Goal: Task Accomplishment & Management: Use online tool/utility

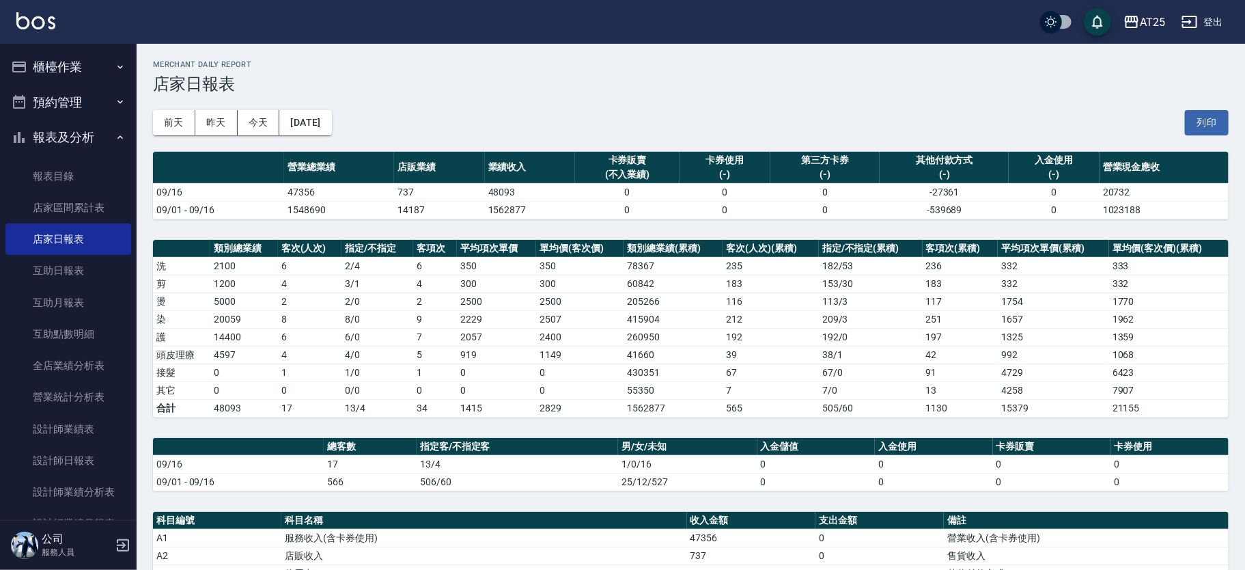
click at [89, 71] on button "櫃檯作業" at bounding box center [68, 67] width 126 height 36
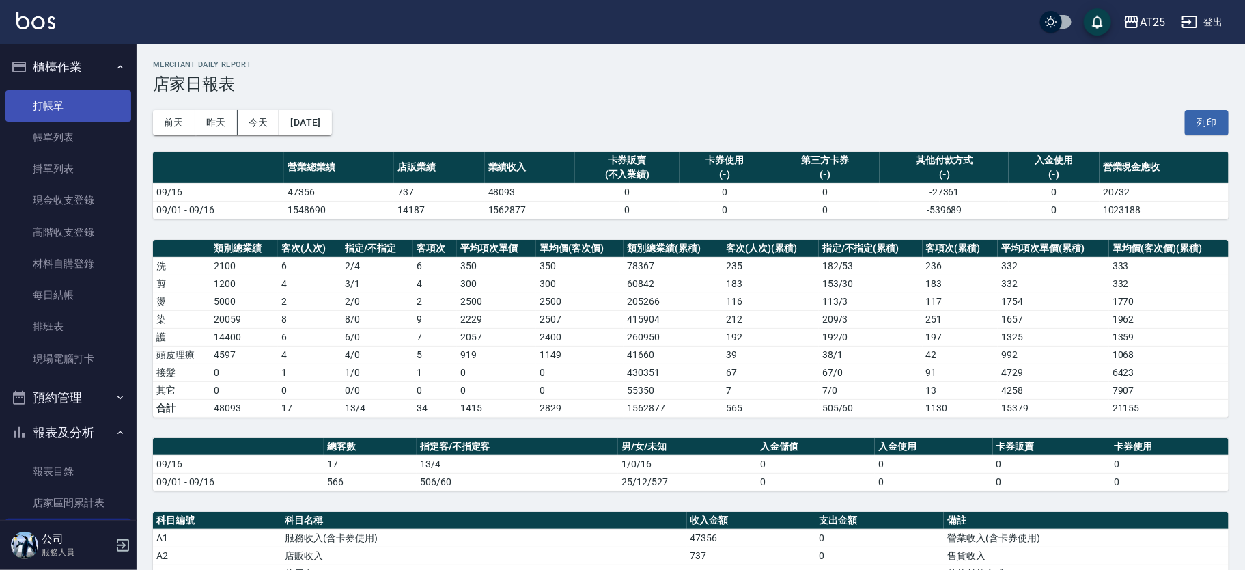
click at [73, 105] on link "打帳單" at bounding box center [68, 105] width 126 height 31
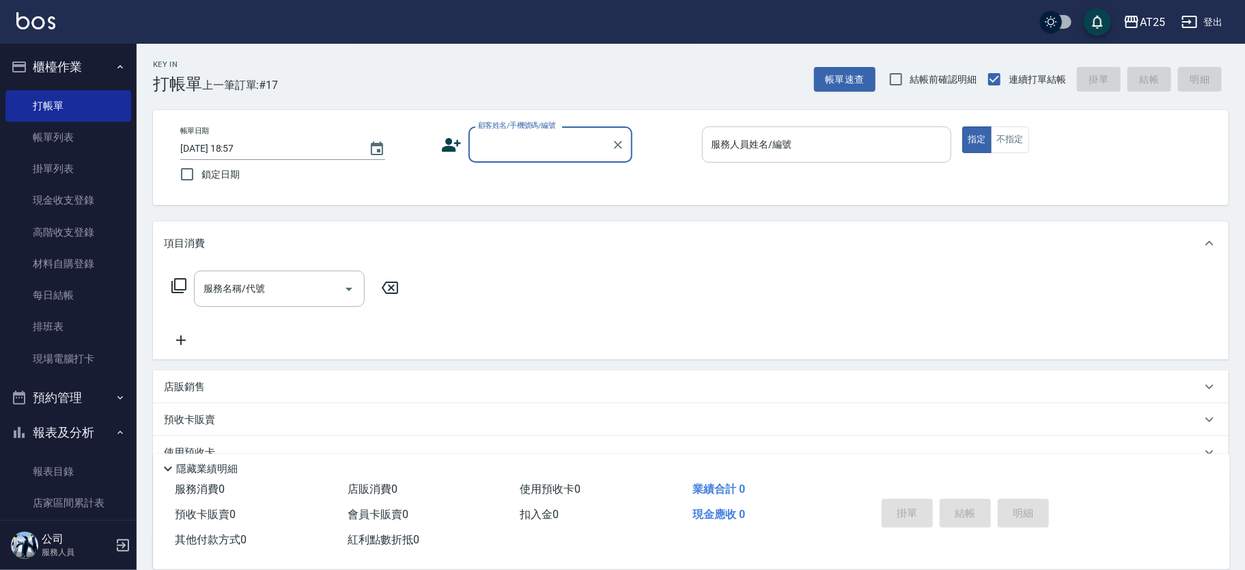
click at [783, 141] on input "服務人員姓名/編號" at bounding box center [827, 145] width 238 height 24
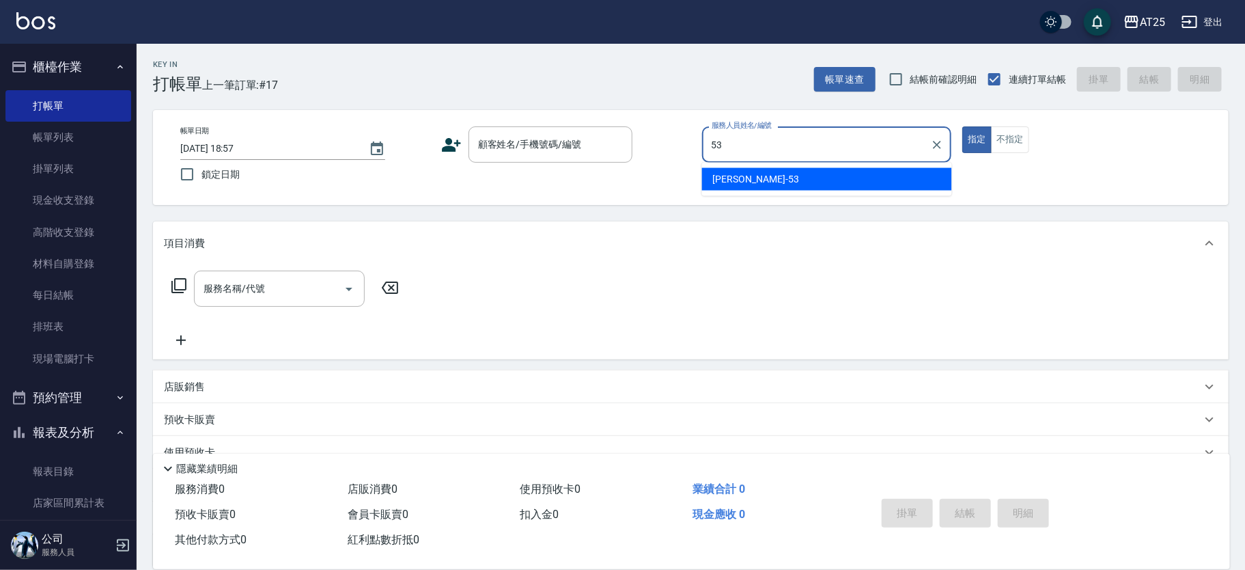
type input "[PERSON_NAME]-53"
type button "true"
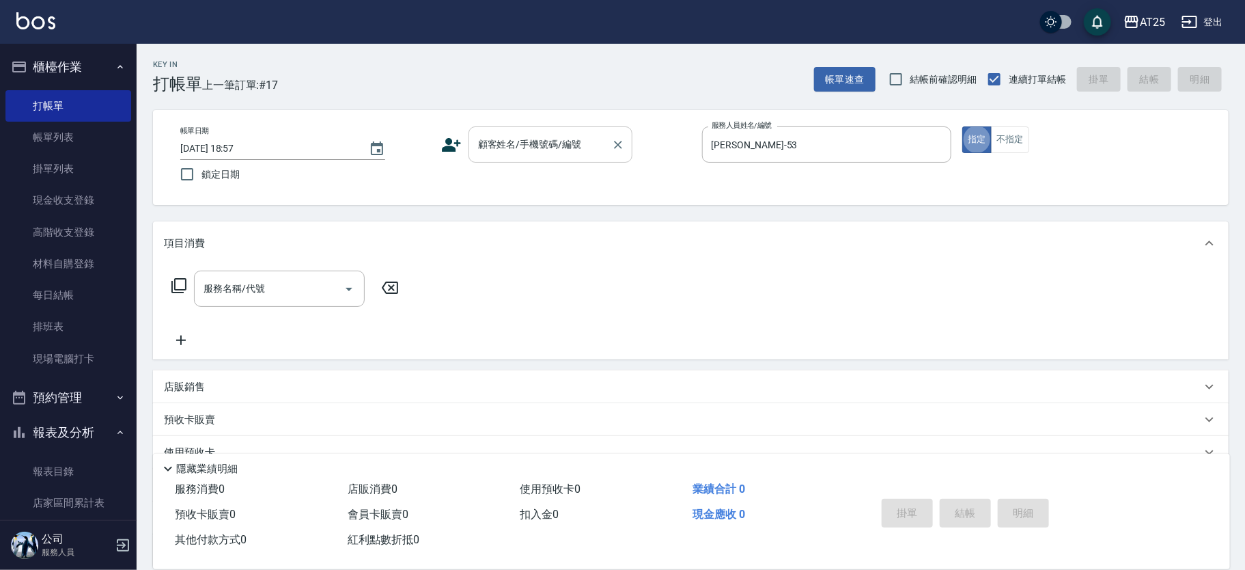
click at [592, 143] on input "顧客姓名/手機號碼/編號" at bounding box center [540, 145] width 131 height 24
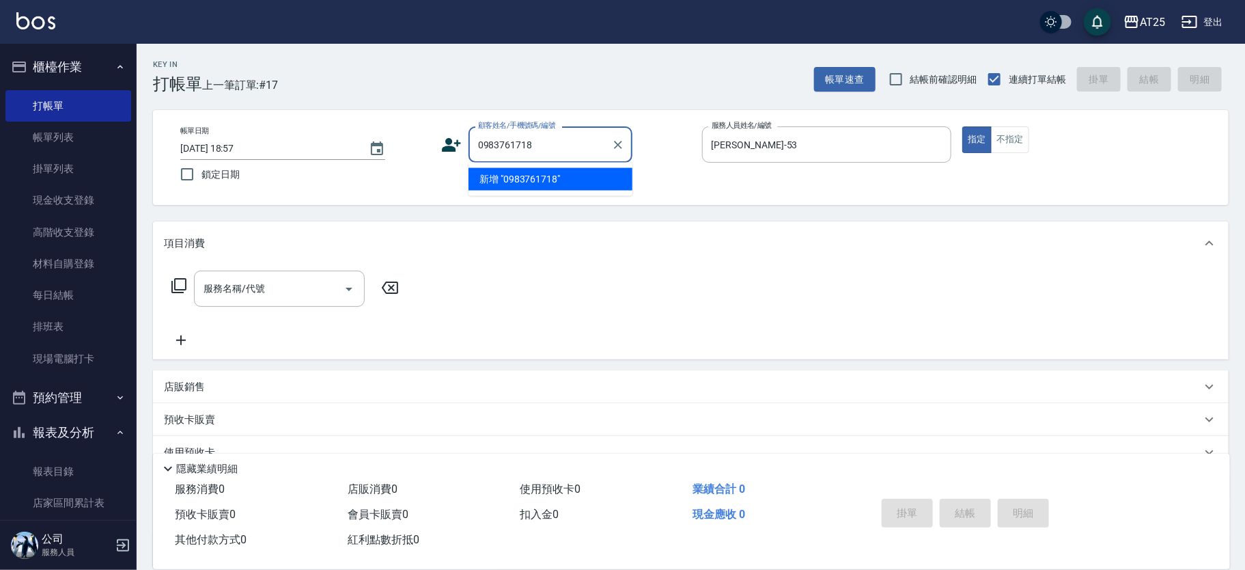
click at [557, 179] on li "新增 "0983761718"" at bounding box center [551, 179] width 164 height 23
type input "0983761718"
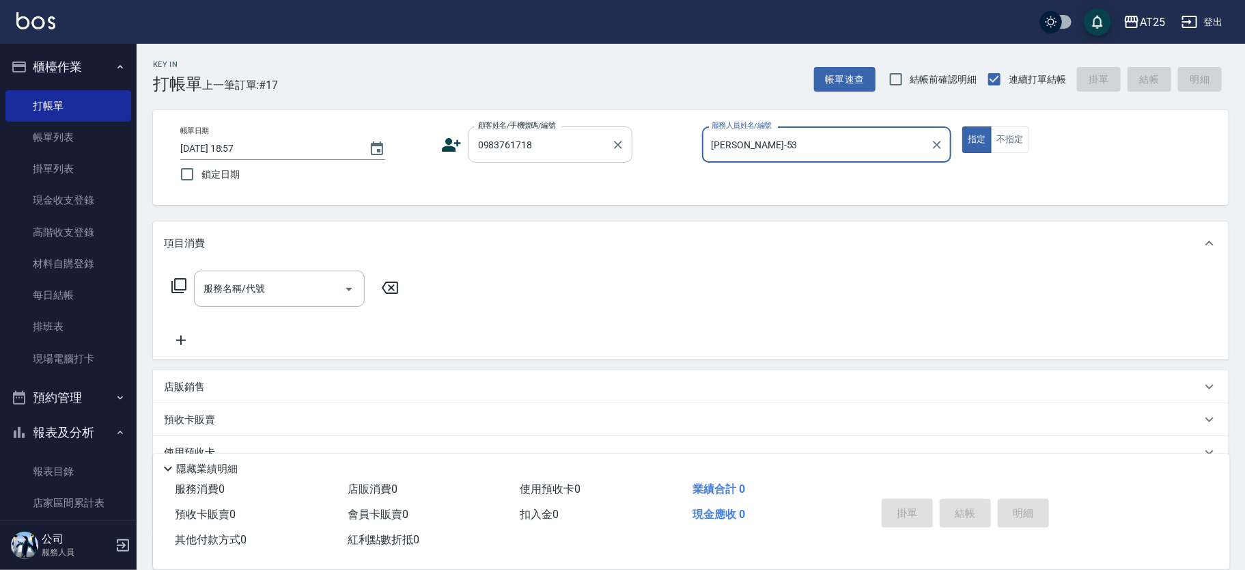
click at [564, 147] on input "0983761718" at bounding box center [540, 145] width 131 height 24
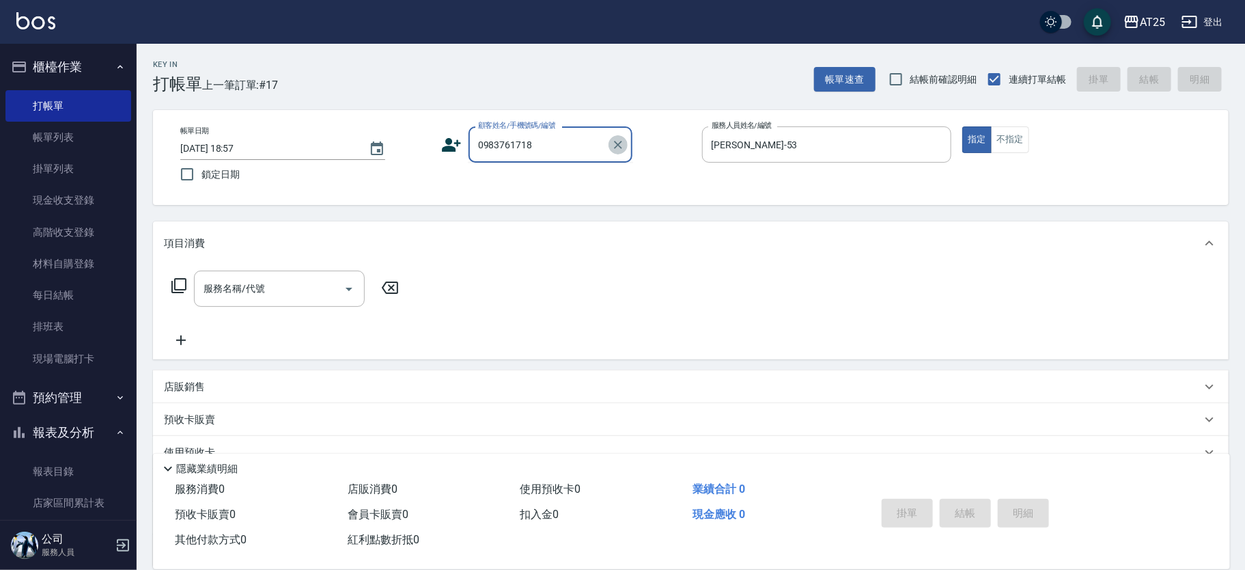
click at [616, 138] on icon "Clear" at bounding box center [618, 145] width 14 height 14
click at [546, 139] on input "顧客姓名/手機號碼/編號" at bounding box center [540, 145] width 131 height 24
click at [452, 150] on icon at bounding box center [451, 145] width 19 height 14
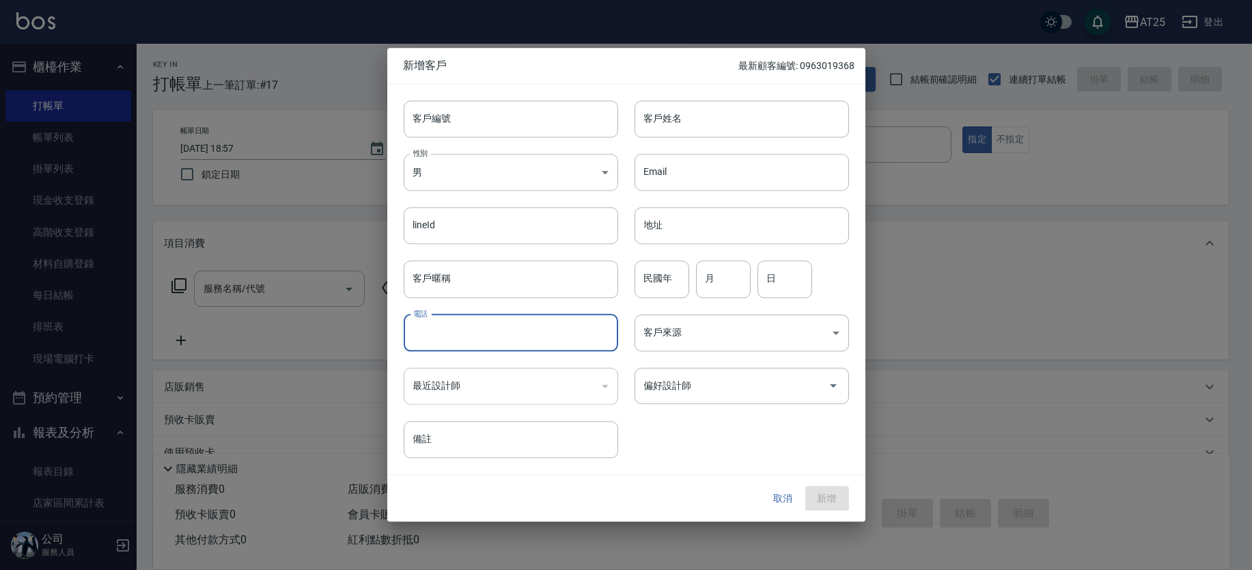
click at [493, 327] on input "電話" at bounding box center [511, 332] width 214 height 37
type input "0983761718"
click at [829, 501] on button "新增" at bounding box center [827, 498] width 44 height 25
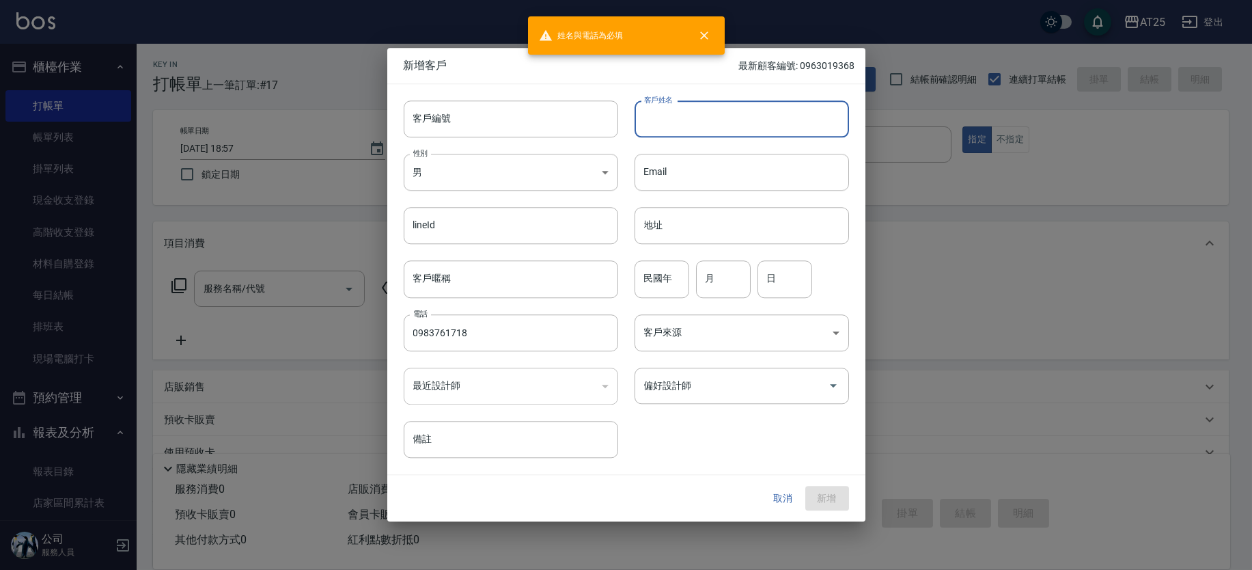
click at [678, 114] on input "客戶姓名" at bounding box center [742, 118] width 214 height 37
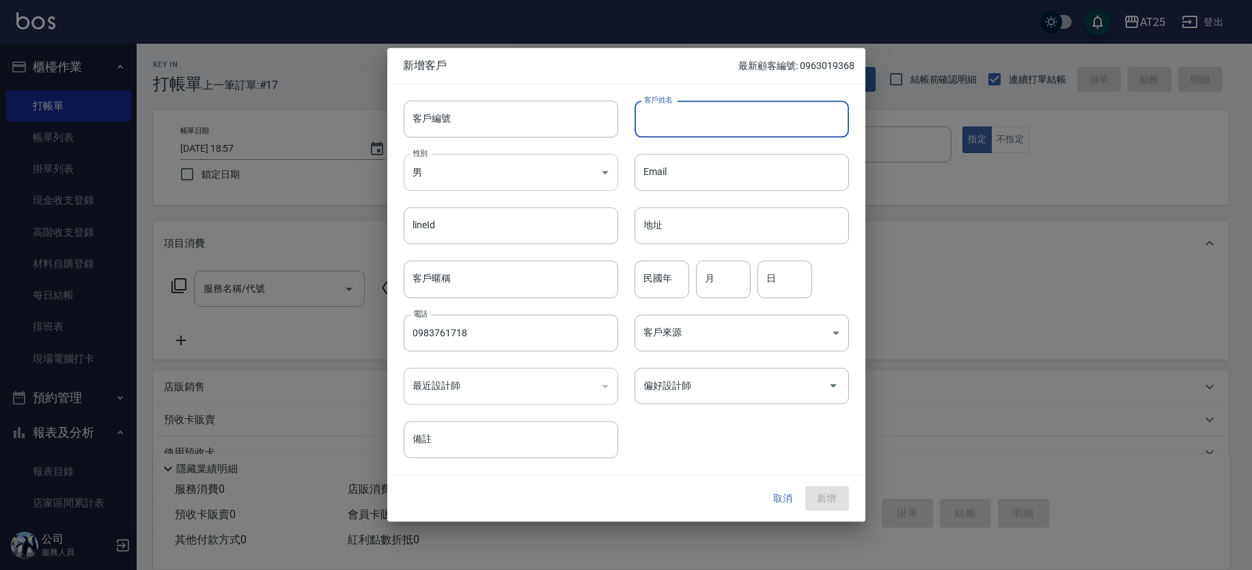
click at [499, 171] on body "AT25 登出 櫃檯作業 打帳單 帳單列表 掛單列表 現金收支登錄 高階收支登錄 材料自購登錄 每日結帳 排班表 現場電腦打卡 預約管理 預約管理 單日預約紀…" at bounding box center [626, 348] width 1252 height 696
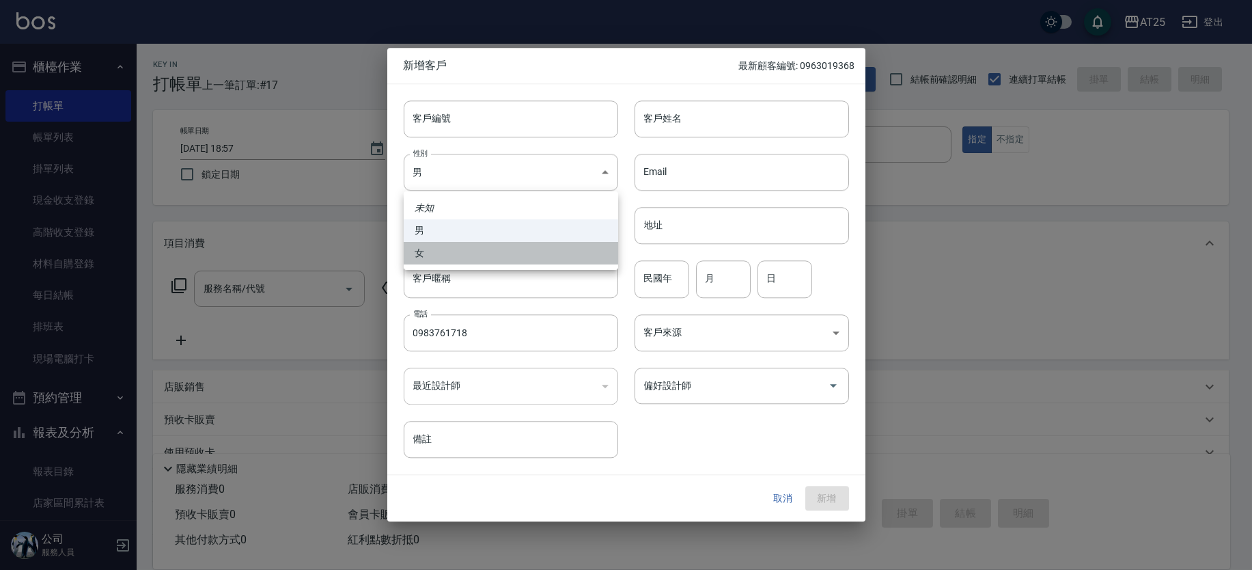
click at [445, 260] on li "女" at bounding box center [511, 253] width 214 height 23
type input "[DEMOGRAPHIC_DATA]"
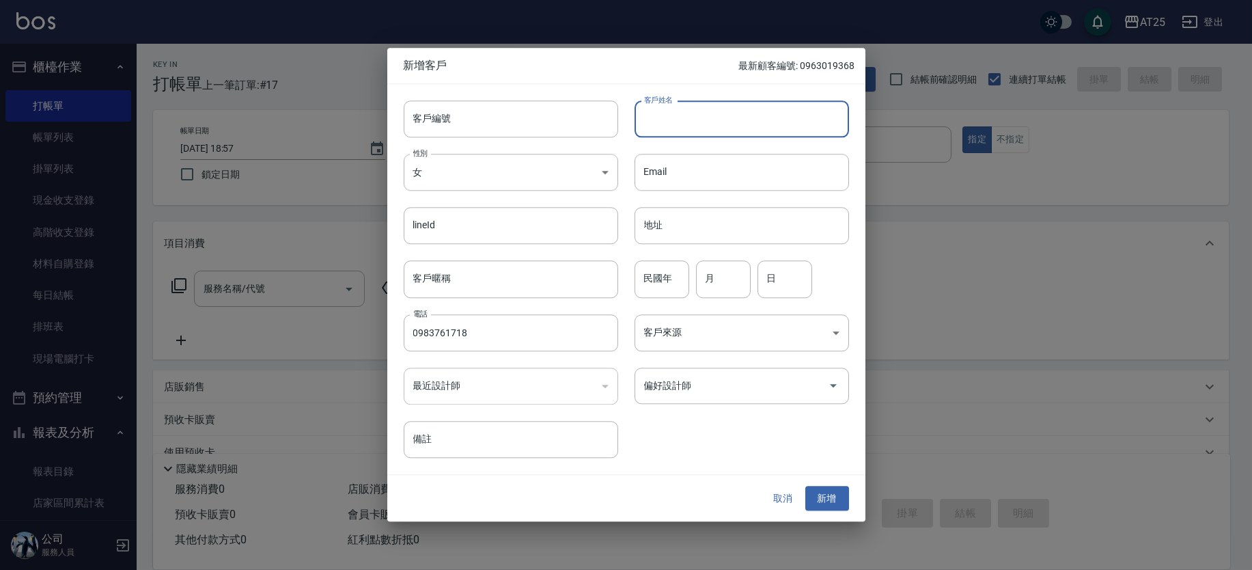
click at [689, 133] on input "客戶姓名" at bounding box center [742, 118] width 214 height 37
type input "123"
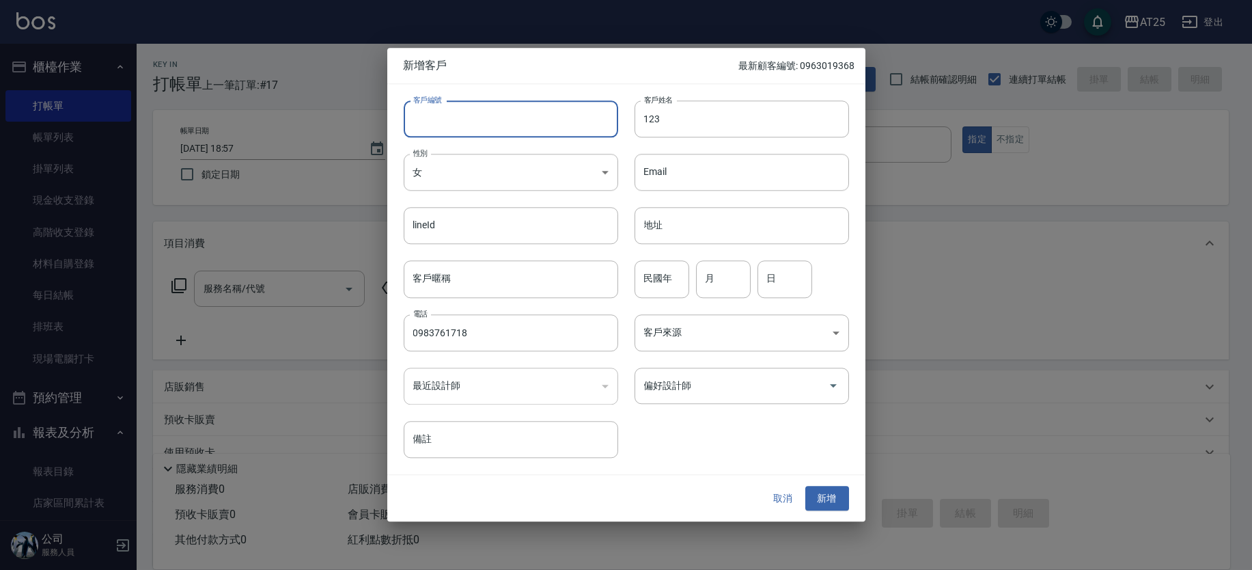
click at [525, 123] on input "客戶編號" at bounding box center [511, 118] width 214 height 37
type input "123"
click at [822, 495] on button "新增" at bounding box center [827, 498] width 44 height 25
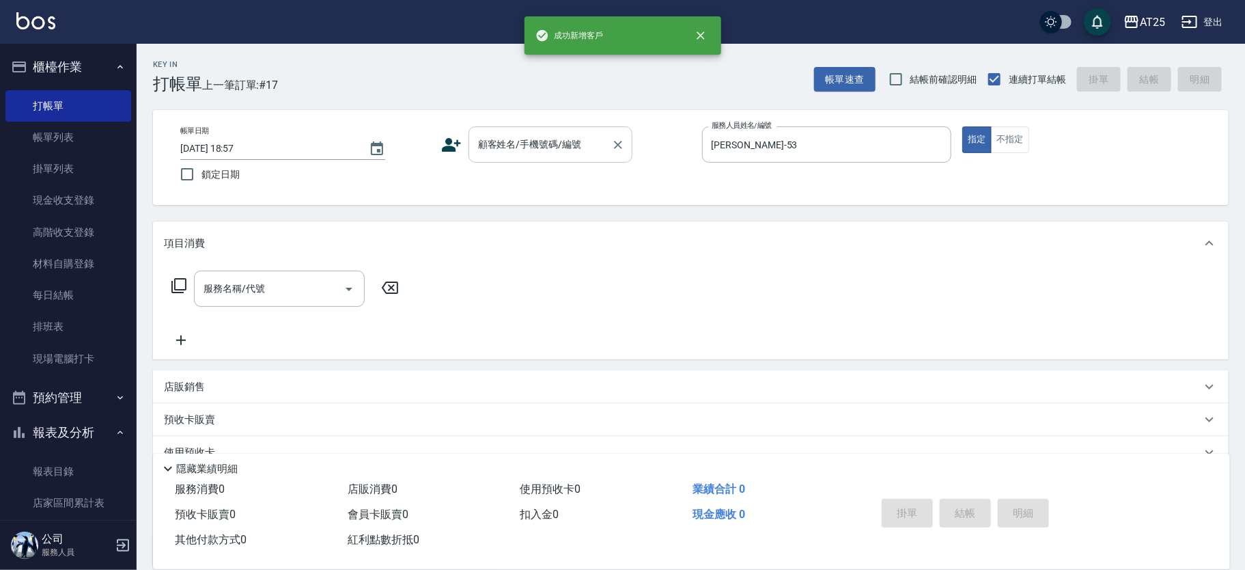
click at [551, 156] on div "顧客姓名/手機號碼/編號" at bounding box center [551, 144] width 164 height 36
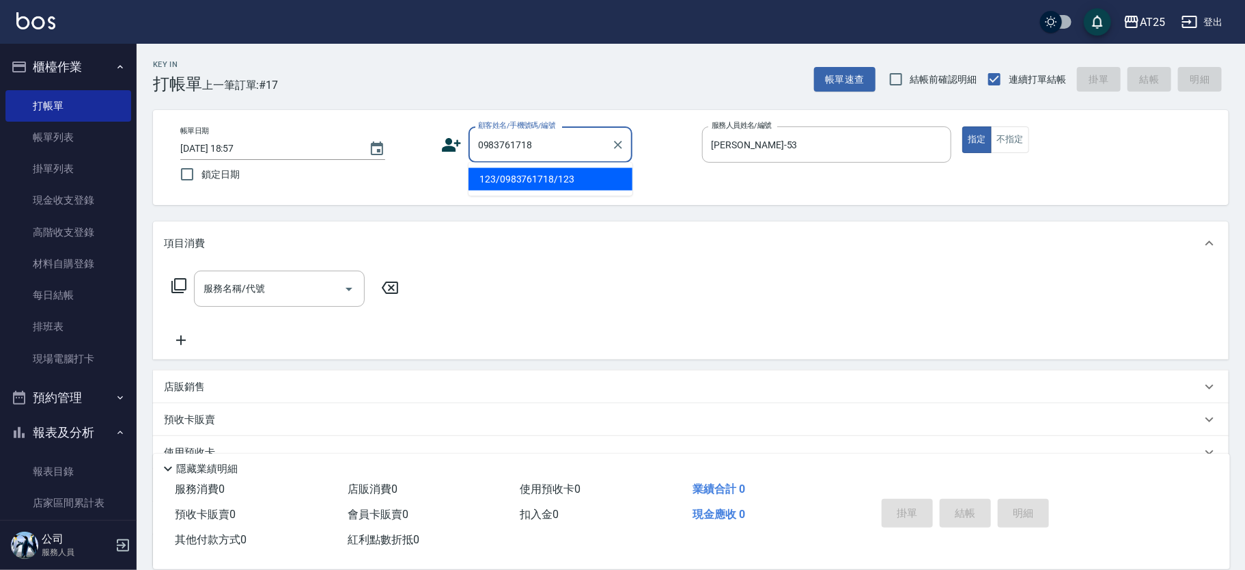
click at [536, 186] on li "123/0983761718/123" at bounding box center [551, 179] width 164 height 23
type input "123/0983761718/123"
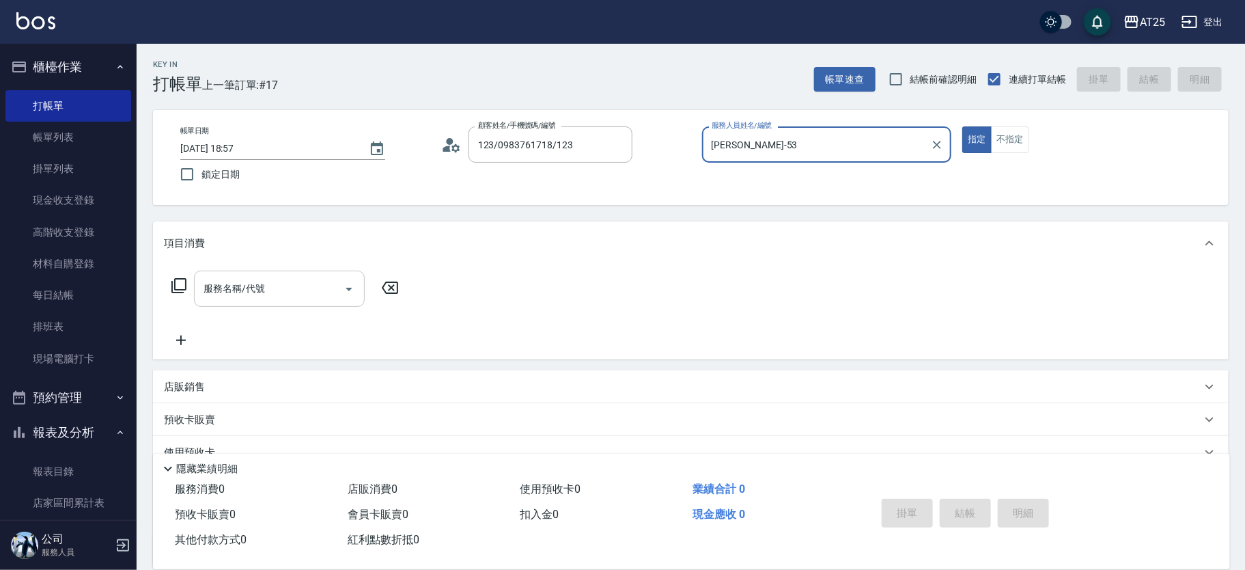
click at [263, 283] on input "服務名稱/代號" at bounding box center [269, 289] width 138 height 24
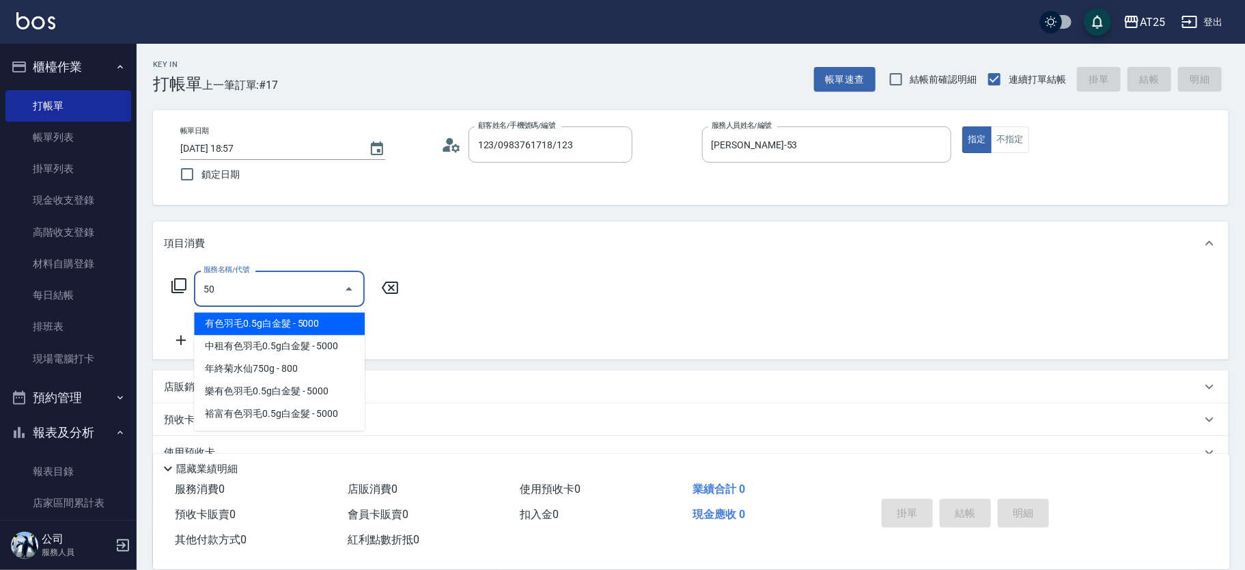
type input "501"
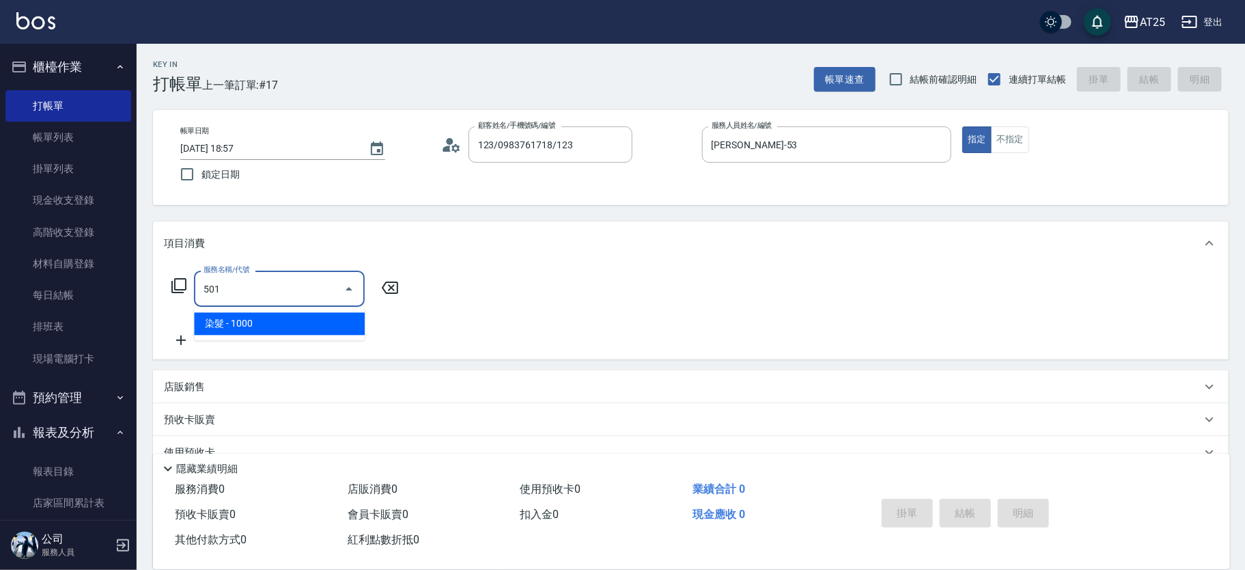
click at [292, 330] on span "染髮 - 1000" at bounding box center [279, 323] width 171 height 23
type input "100"
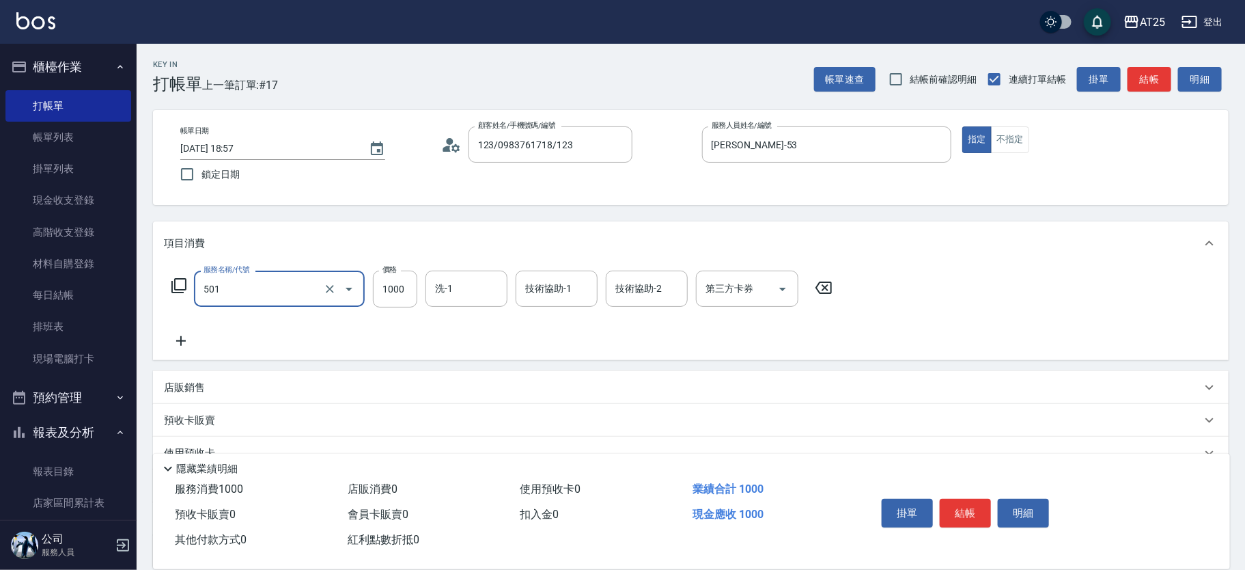
type input "染髮(501)"
click at [304, 320] on div "服務名稱/代號 染髮(501) 服務名稱/代號 價格 1000 價格 洗-1 洗-1 技術協助-1 技術協助-1 技術協助-2 技術協助-2 第三方卡券 第三…" at bounding box center [502, 309] width 677 height 79
click at [386, 292] on input "1000" at bounding box center [395, 288] width 44 height 37
type input "0"
type input "238"
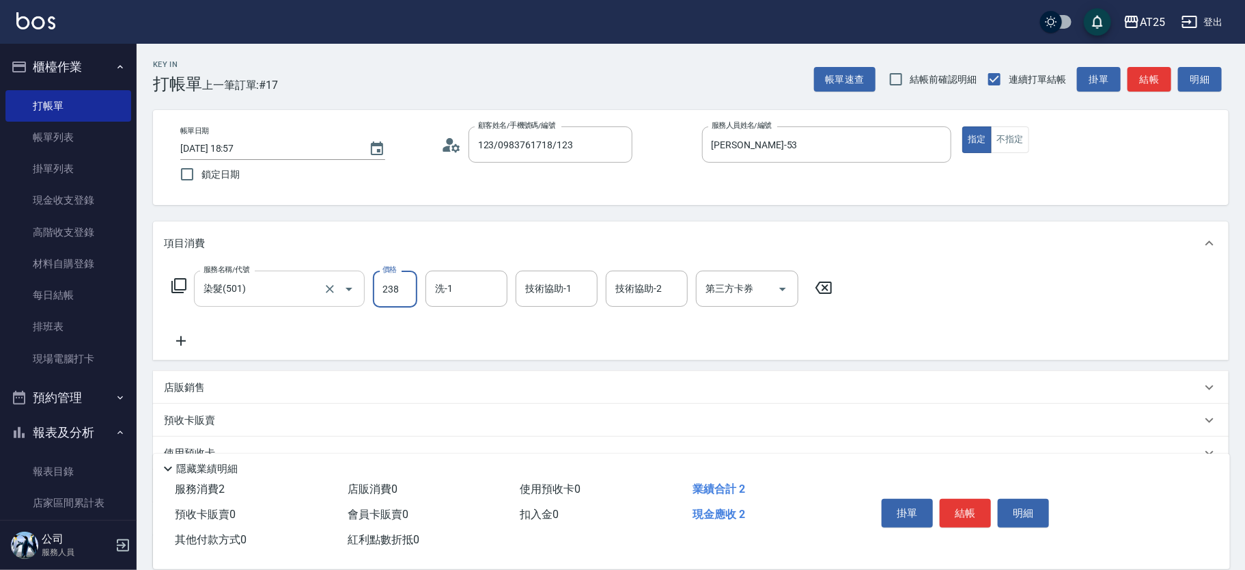
type input "20"
type input "2380"
type input "230"
type input "2380"
click at [178, 335] on icon at bounding box center [181, 341] width 34 height 16
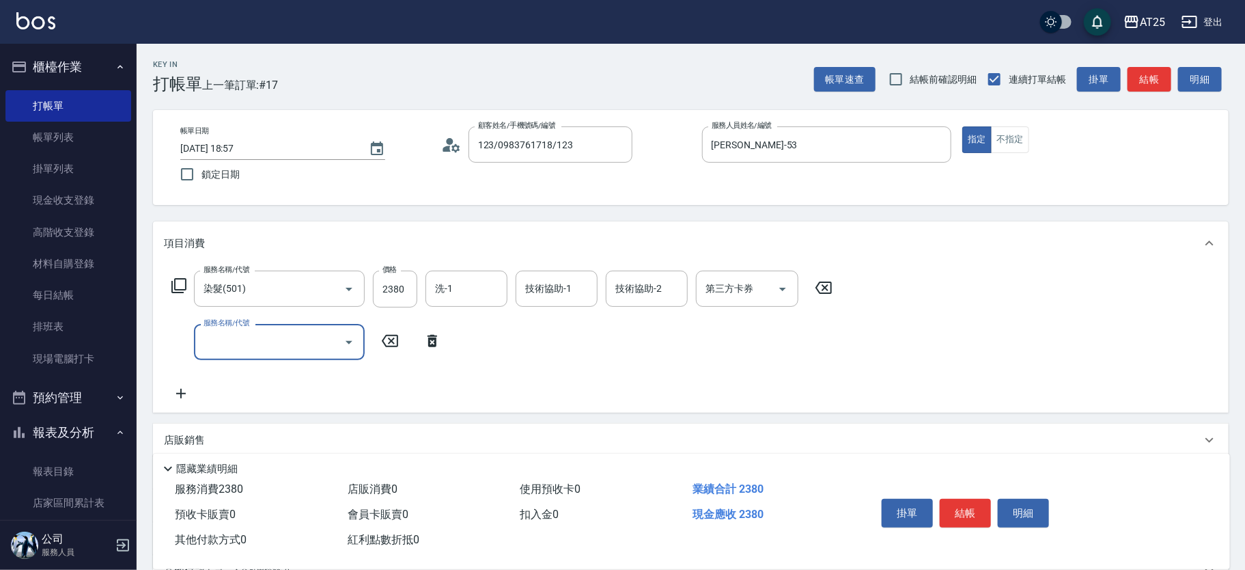
click at [279, 358] on div "服務名稱/代號" at bounding box center [279, 342] width 171 height 36
type input "502"
click at [289, 376] on span "漂髮 - 500" at bounding box center [279, 376] width 171 height 23
type input "280"
type input "漂髮(502)"
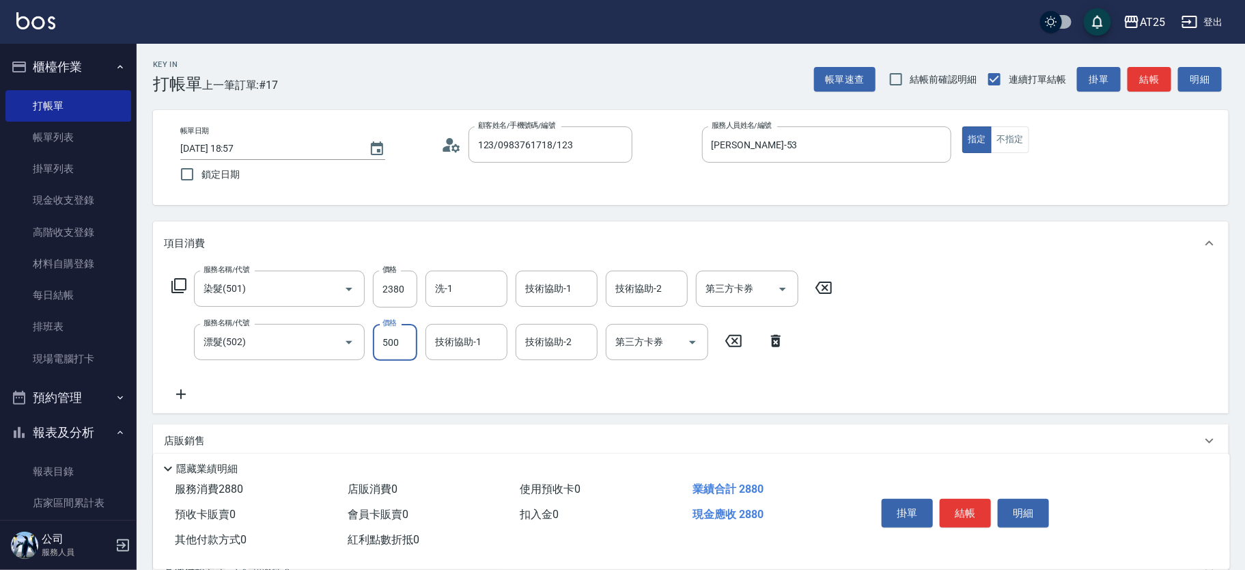
click at [392, 340] on input "500" at bounding box center [395, 342] width 44 height 37
type input "230"
type input "0"
click at [165, 397] on icon at bounding box center [181, 394] width 34 height 16
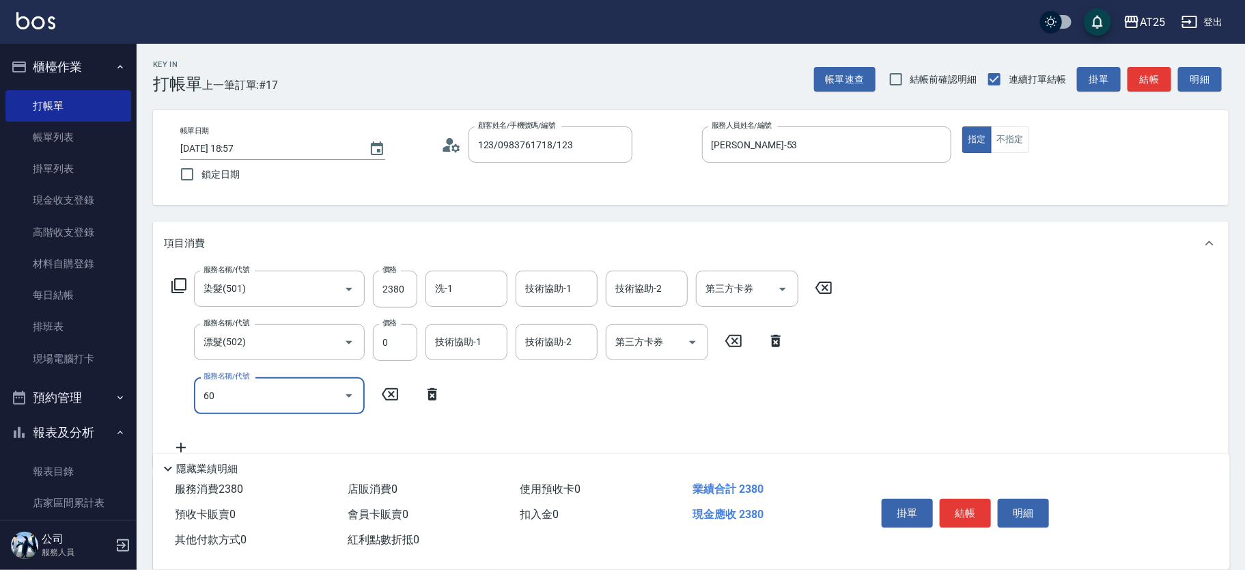
type input "601"
click at [292, 437] on span "自備護髮(1000上) - 1000" at bounding box center [279, 430] width 171 height 23
type input "330"
type input "自備護髮(1000上)(601)"
click at [403, 384] on input "1000" at bounding box center [395, 395] width 44 height 37
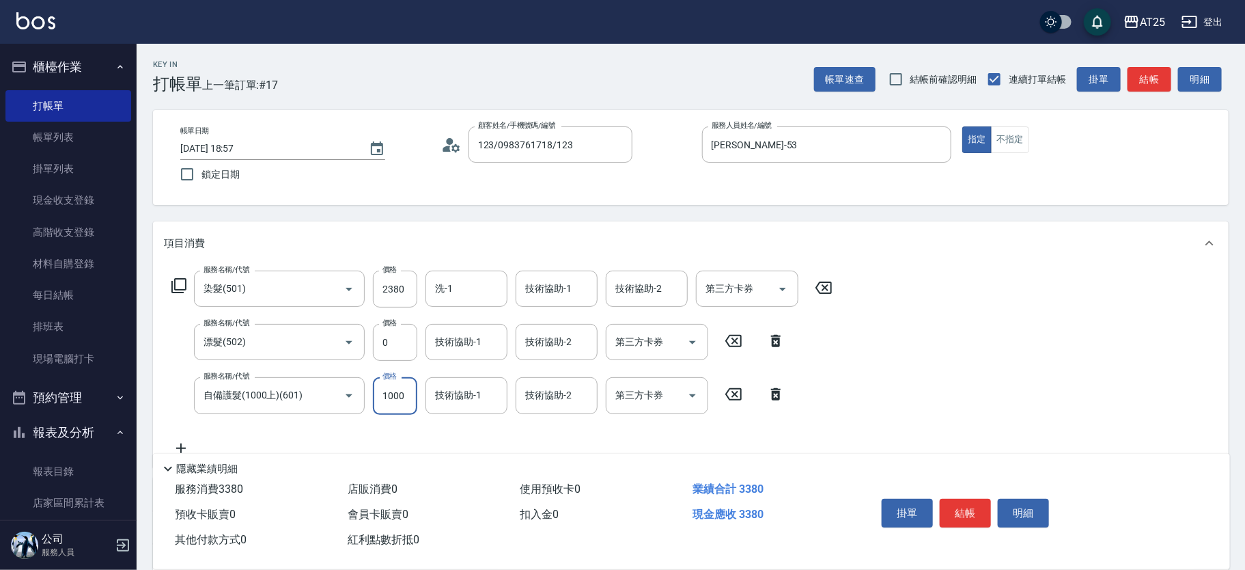
type input "230"
type input "2"
type input "240"
type input "20"
type input "250"
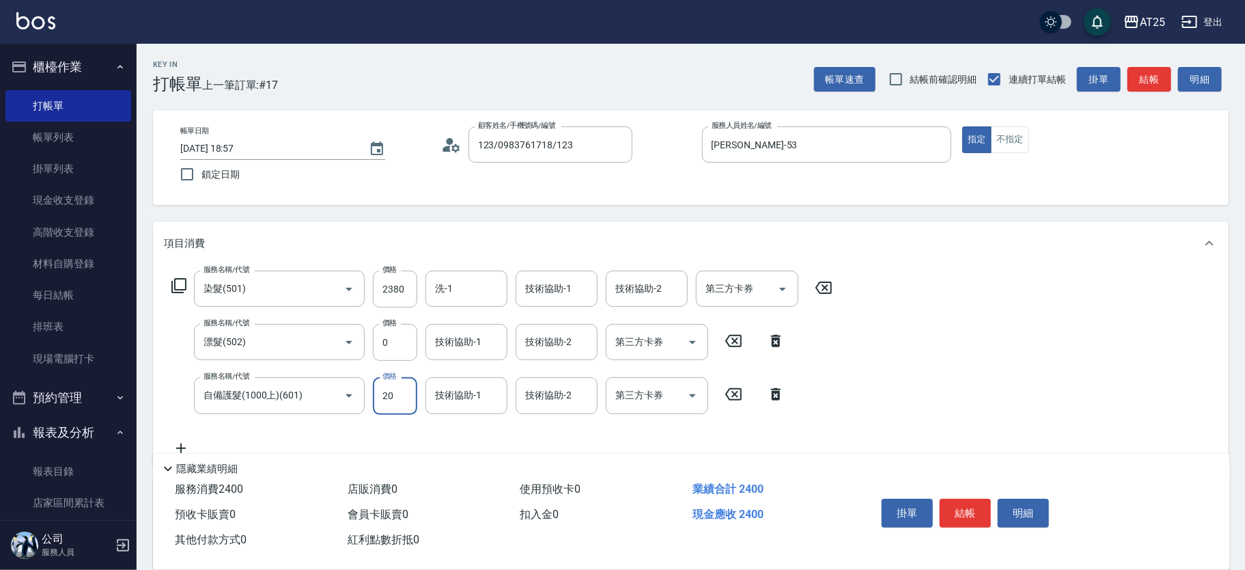
type input "200"
type input "430"
type input "2000"
click at [460, 289] on input "洗-1" at bounding box center [467, 289] width 70 height 24
click at [466, 309] on ul "小u -77" at bounding box center [467, 323] width 82 height 33
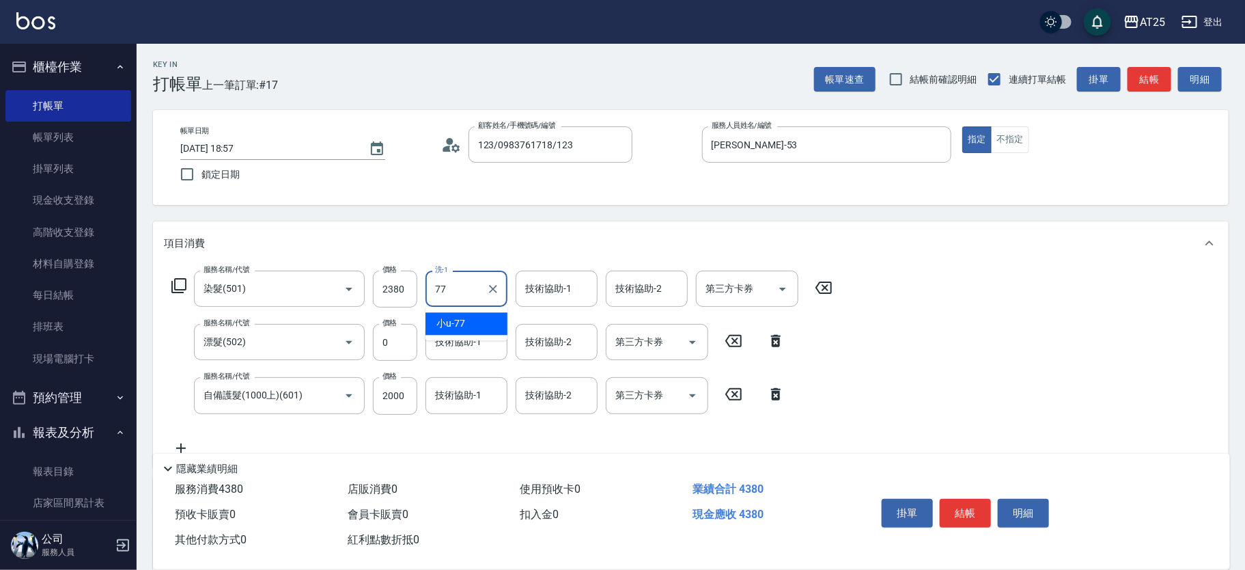
click at [488, 334] on div "小u -77" at bounding box center [467, 323] width 82 height 23
type input "小u-77"
click at [536, 296] on input "技術協助-1" at bounding box center [557, 289] width 70 height 24
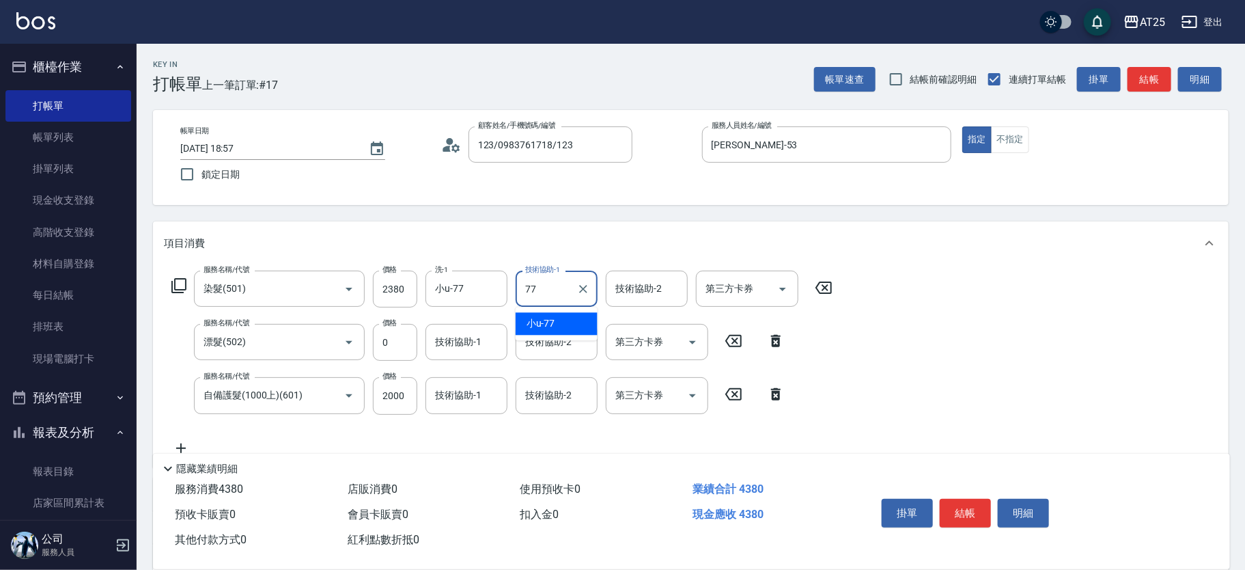
click at [539, 308] on ul "小u -77" at bounding box center [557, 323] width 82 height 33
click at [540, 321] on span "小u -77" at bounding box center [541, 323] width 29 height 14
type input "小u-77"
click at [540, 335] on div "技術協助-2 技術協助-2" at bounding box center [557, 342] width 82 height 36
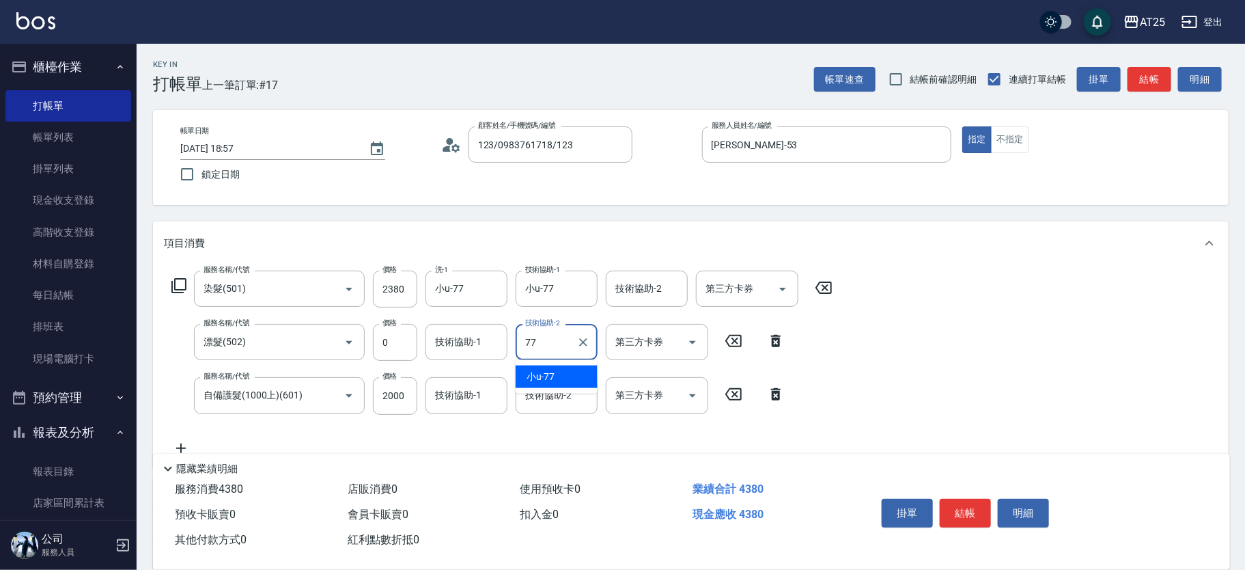
click at [527, 363] on ul "小u -77" at bounding box center [557, 376] width 82 height 33
click at [527, 370] on span "小u -77" at bounding box center [541, 377] width 29 height 14
type input "小u-77"
click at [536, 387] on input "技術協助-2" at bounding box center [557, 395] width 70 height 24
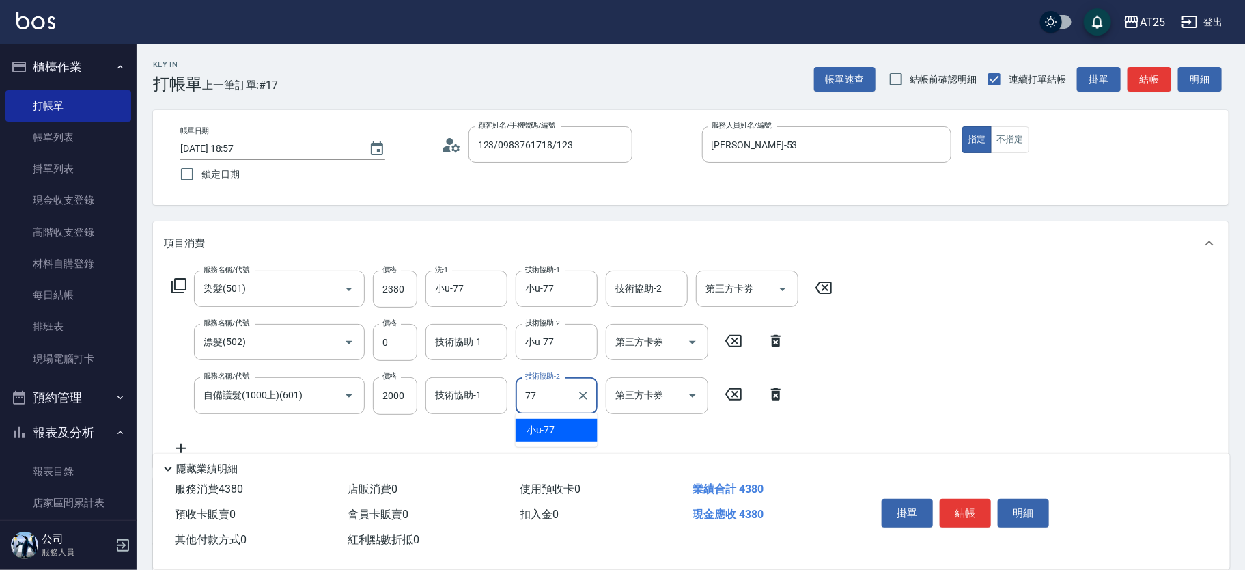
click at [541, 411] on div "77 技術協助-2" at bounding box center [557, 395] width 82 height 36
click at [540, 427] on span "小u -77" at bounding box center [541, 430] width 29 height 14
type input "小u-77"
click at [959, 506] on button "結帳" at bounding box center [965, 513] width 51 height 29
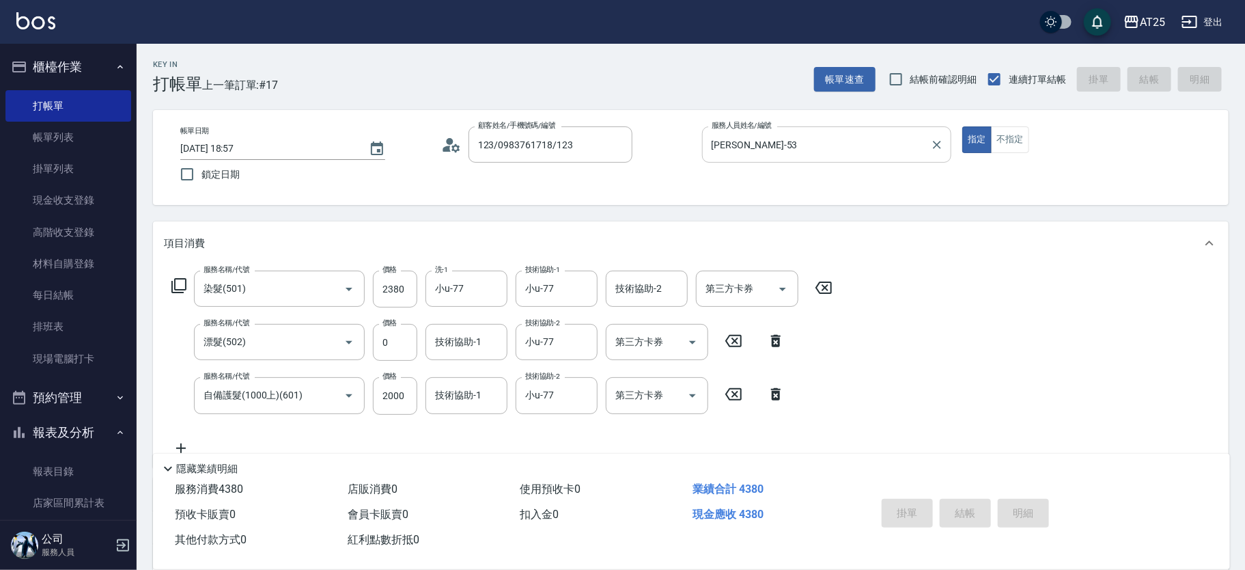
type input "[DATE] 18:59"
type input "0"
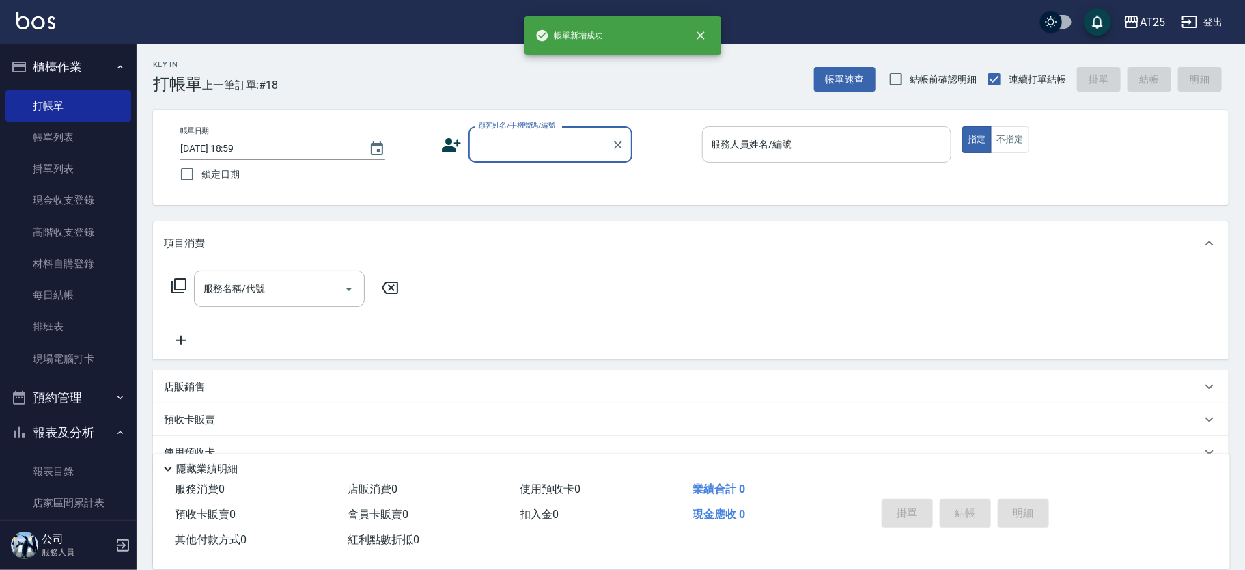
click at [815, 136] on input "服務人員姓名/編號" at bounding box center [827, 145] width 238 height 24
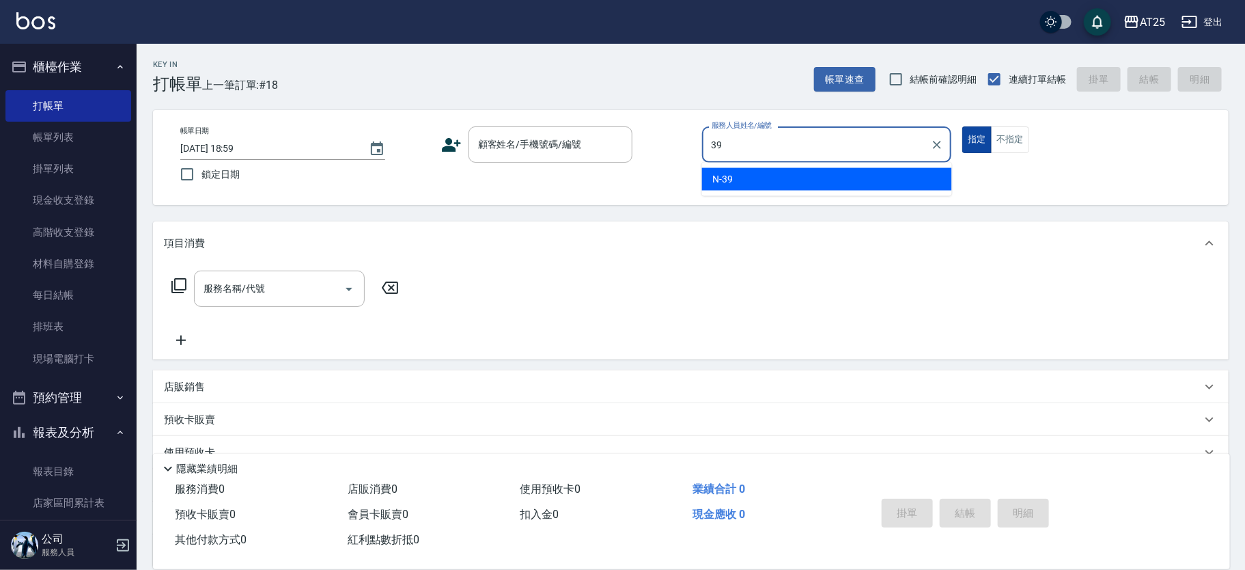
type input "N-39"
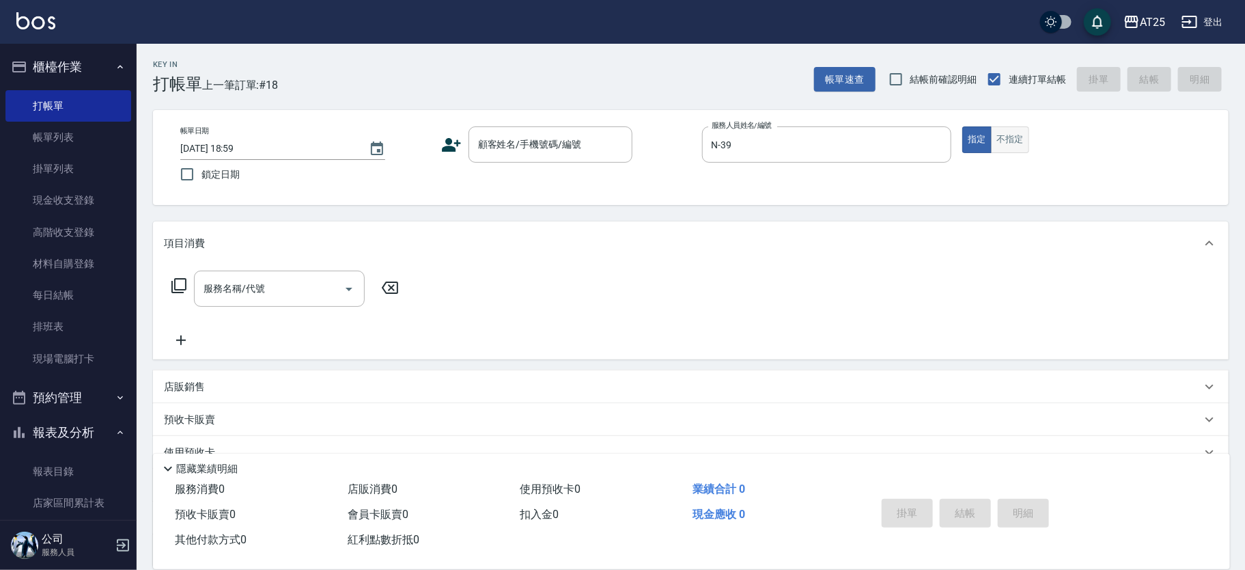
click at [996, 140] on button "不指定" at bounding box center [1010, 139] width 38 height 27
click at [571, 152] on input "顧客姓名/手機號碼/編號" at bounding box center [540, 145] width 131 height 24
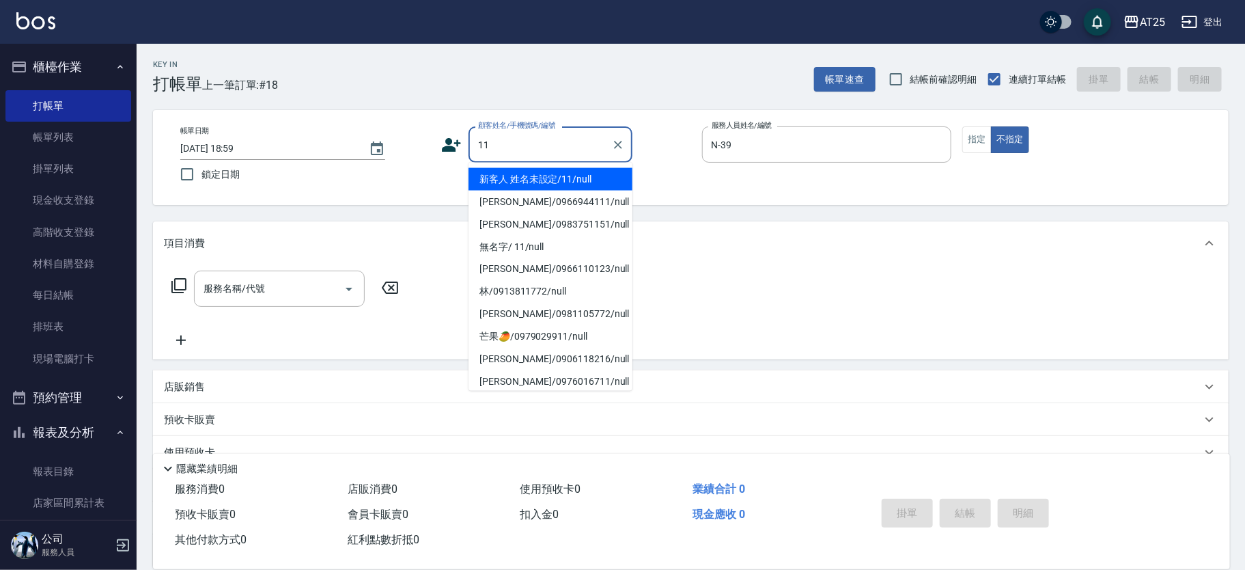
click at [510, 178] on li "新客人 姓名未設定/11/null" at bounding box center [551, 179] width 164 height 23
type input "新客人 姓名未設定/11/null"
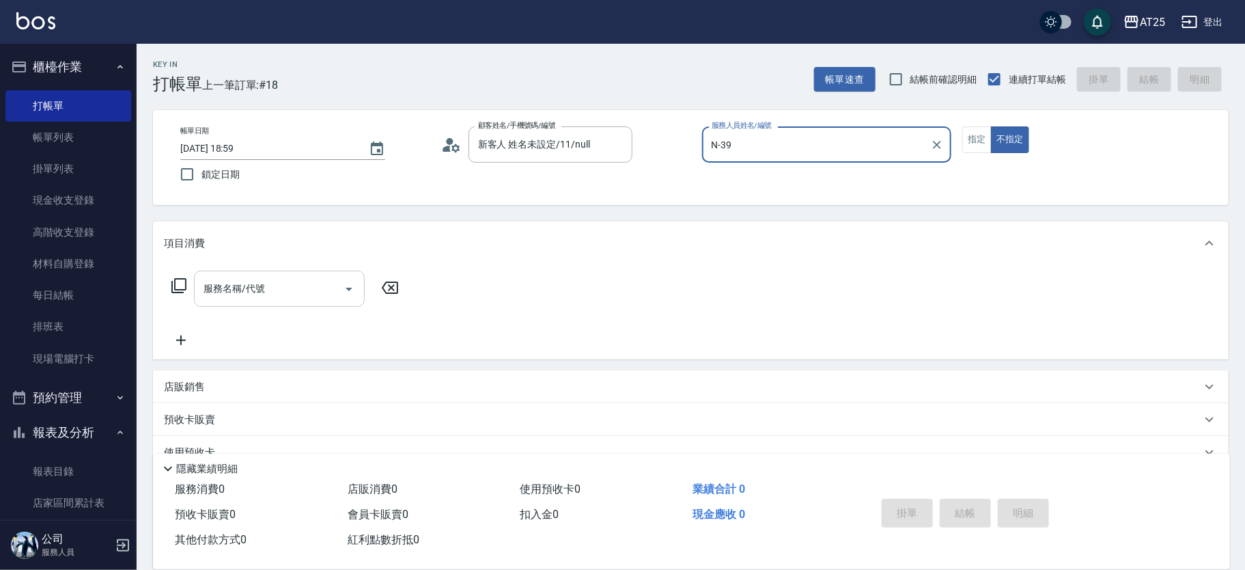
click at [243, 290] on input "服務名稱/代號" at bounding box center [269, 289] width 138 height 24
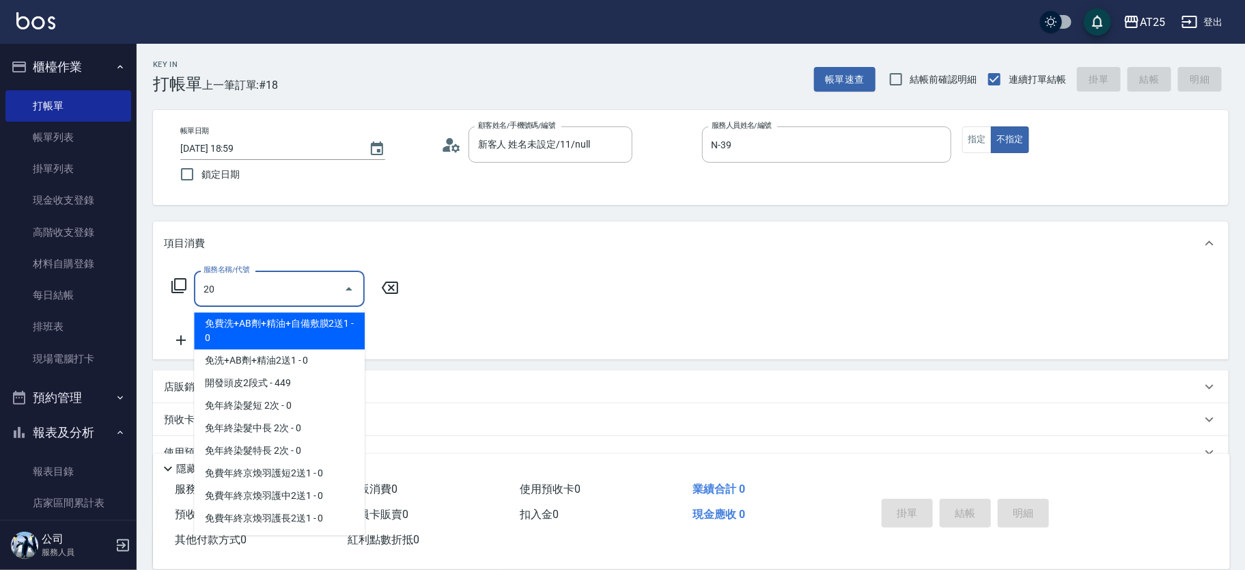
type input "201"
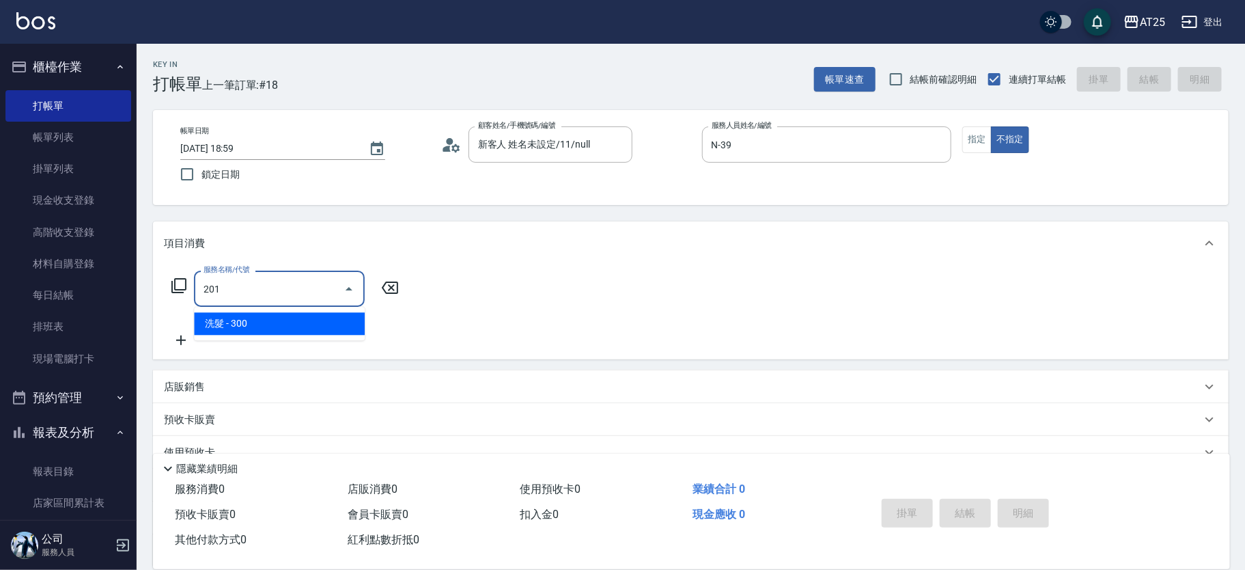
click at [234, 320] on span "洗髮 - 300" at bounding box center [279, 323] width 171 height 23
type input "30"
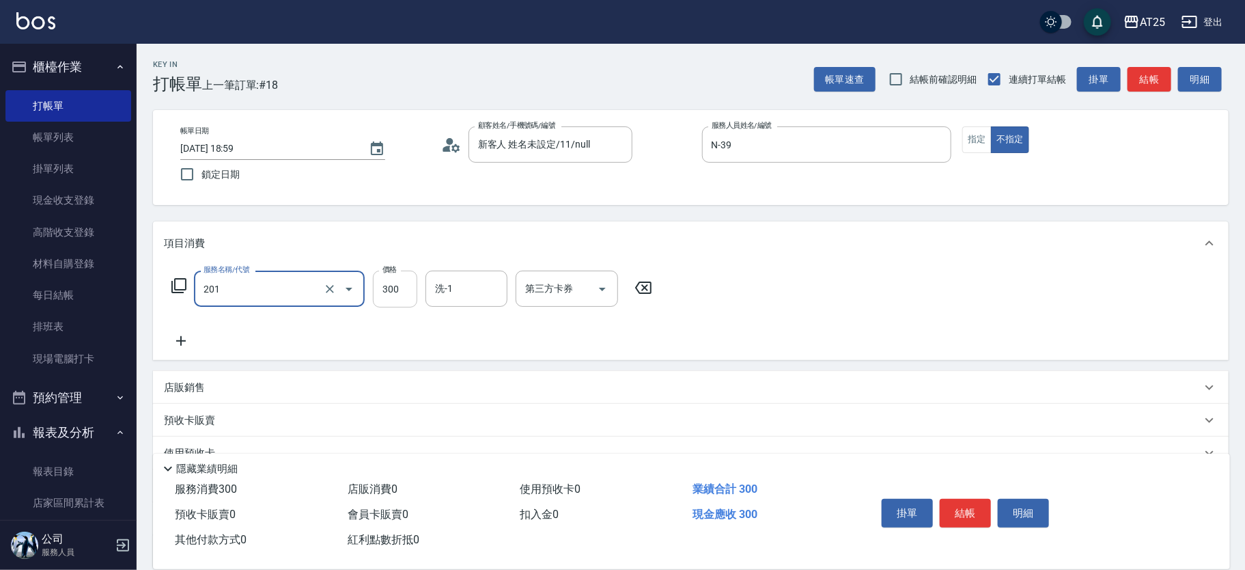
type input "洗髮(201)"
drag, startPoint x: 393, startPoint y: 295, endPoint x: 452, endPoint y: 296, distance: 58.1
click at [394, 295] on input "300" at bounding box center [395, 288] width 44 height 37
type input "0"
type input "40"
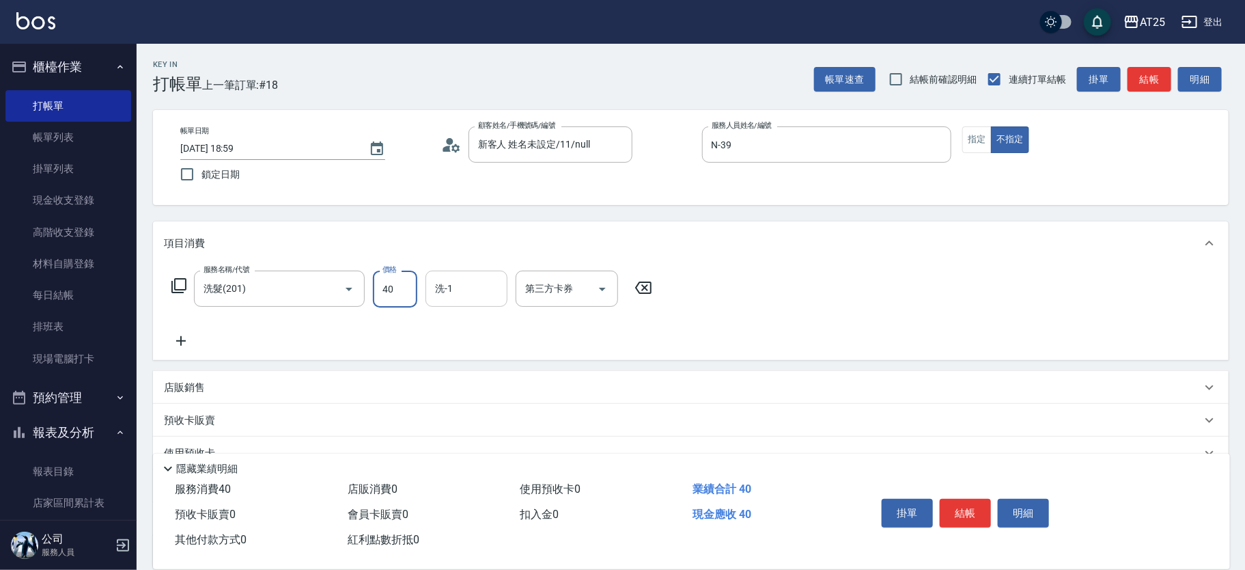
type input "40"
type input "400"
click at [474, 294] on input "洗-1" at bounding box center [467, 289] width 70 height 24
click at [471, 318] on span "[PERSON_NAME]-68" at bounding box center [457, 323] width 42 height 14
type input "[PERSON_NAME]-68"
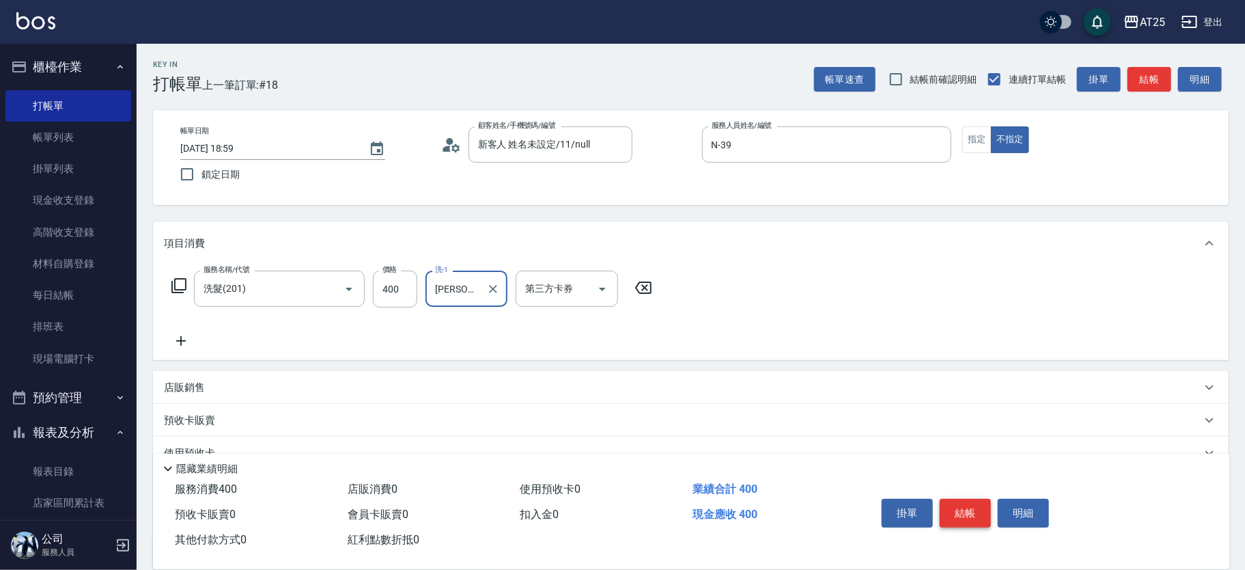
click at [964, 518] on button "結帳" at bounding box center [965, 513] width 51 height 29
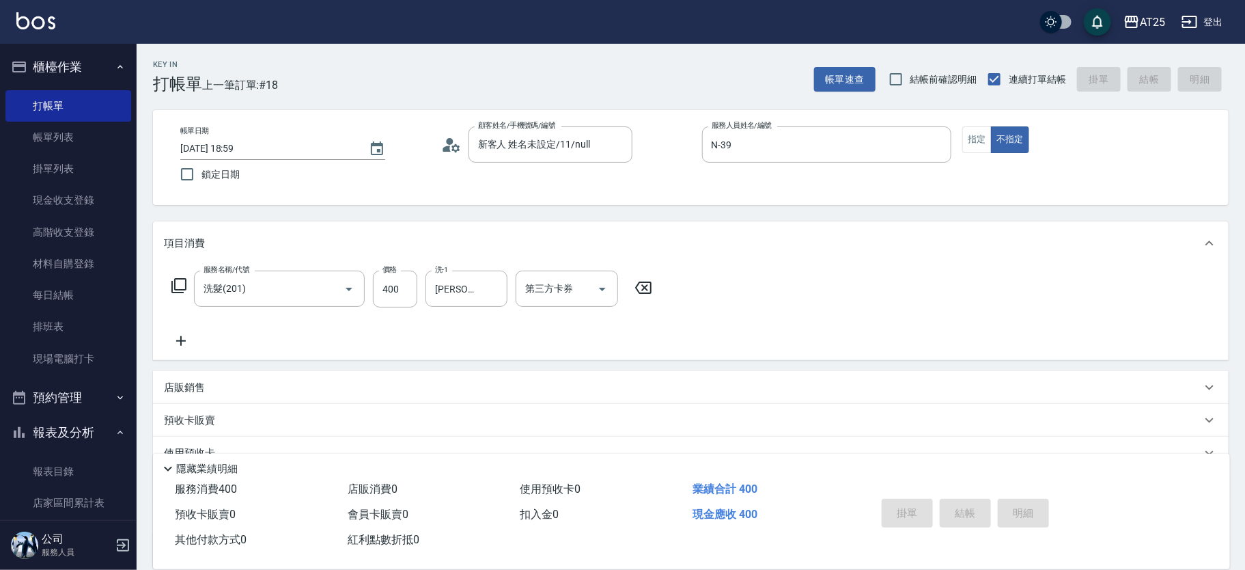
type input "0"
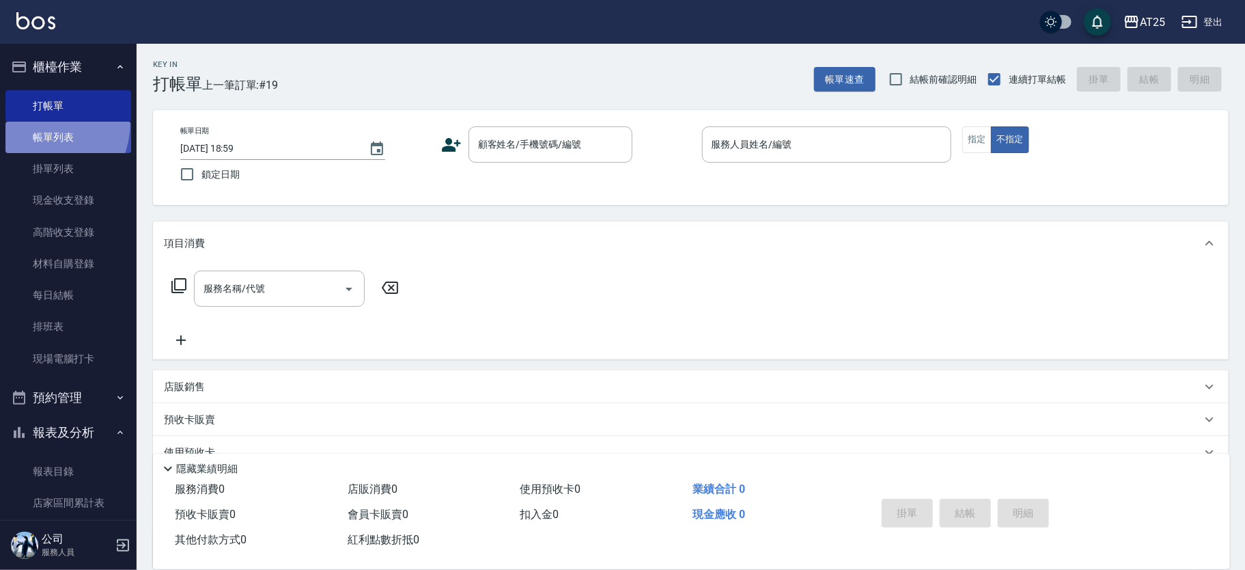
click at [29, 122] on link "帳單列表" at bounding box center [68, 137] width 126 height 31
